Goal: Contribute content

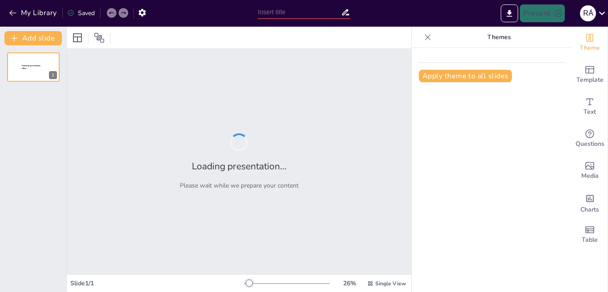
type input "New Sendsteps"
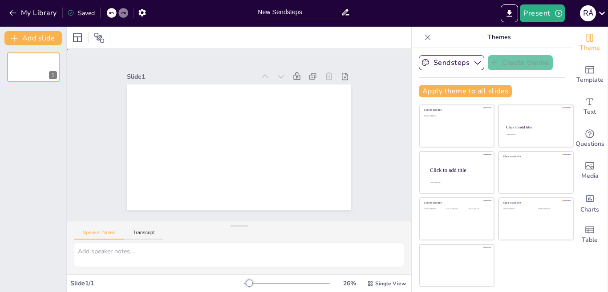
click at [374, 74] on div "Slide 1" at bounding box center [239, 135] width 345 height 172
click at [378, 104] on div "Slide 1" at bounding box center [239, 135] width 345 height 172
click at [189, 253] on textarea at bounding box center [239, 255] width 330 height 24
click at [151, 234] on button "Transcript" at bounding box center [144, 235] width 40 height 10
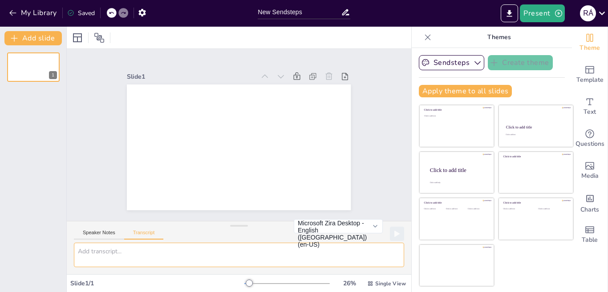
click at [182, 257] on textarea at bounding box center [239, 255] width 330 height 24
paste textarea "LOREMIPSUM DOLORSITAMETCO ADI ELITSED DOEIUSMOD • 18 Temporin utl ETDOLORE MAGN…"
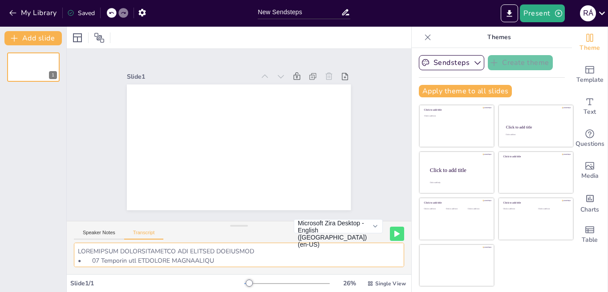
scroll to position [1148, 0]
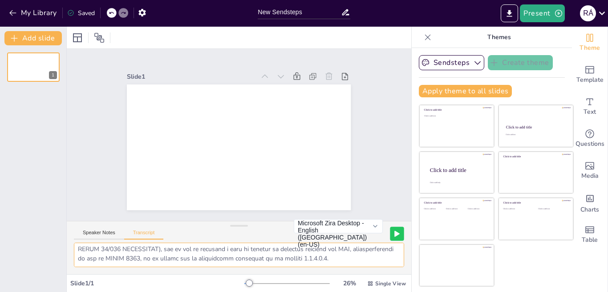
type textarea "LOREMIPSUM DOLORSITAMETCO ADI ELITSED DOEIUSMOD • 18 Temporin utl ETDOLORE MAGN…"
click at [395, 233] on icon at bounding box center [397, 233] width 4 height 5
